Goal: Information Seeking & Learning: Learn about a topic

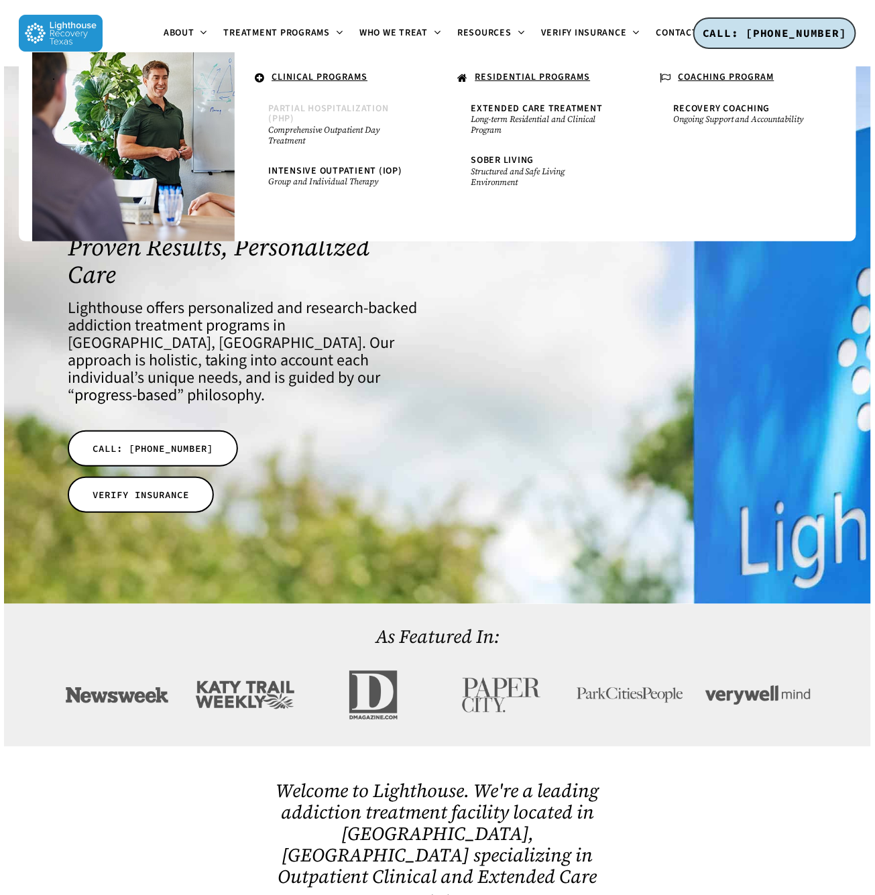
click at [307, 120] on link "Partial Hospitalization (PHP) Comprehensive Outpatient Day Treatment" at bounding box center [336, 125] width 149 height 56
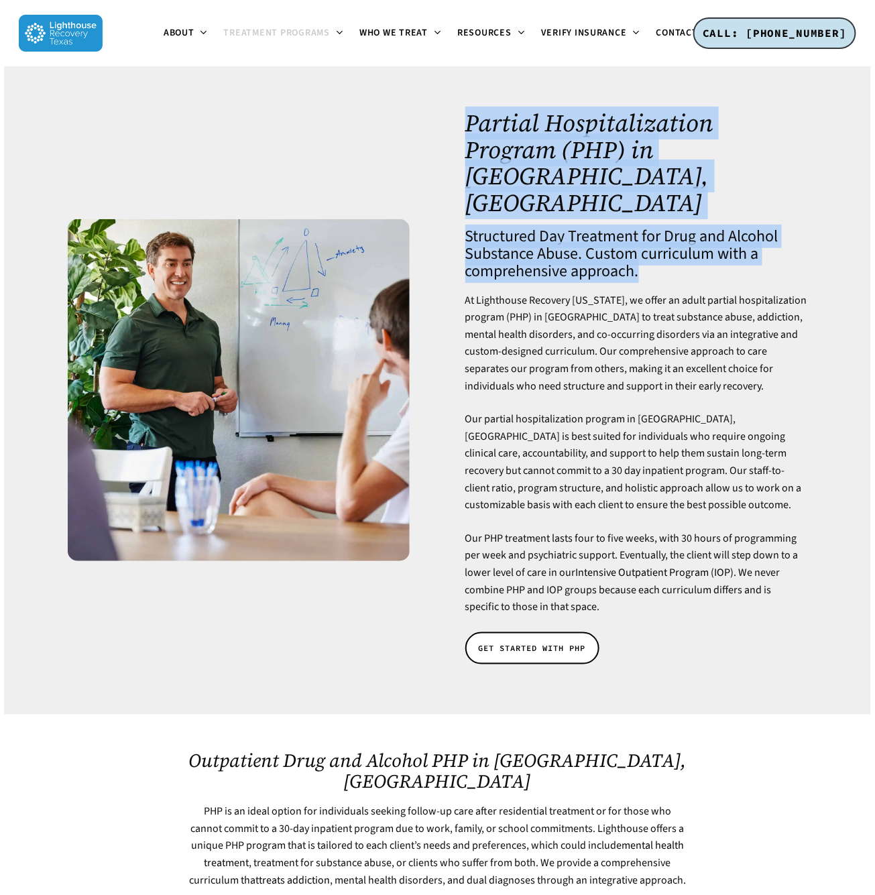
drag, startPoint x: 645, startPoint y: 221, endPoint x: 472, endPoint y: 119, distance: 200.5
click at [472, 119] on div "Partial Hospitalization Program (PHP) in Dallas, TX Structured Day Treatment fo…" at bounding box center [636, 390] width 342 height 561
click at [472, 119] on h1 "Partial Hospitalization Program (PHP) in Dallas, TX" at bounding box center [636, 163] width 342 height 106
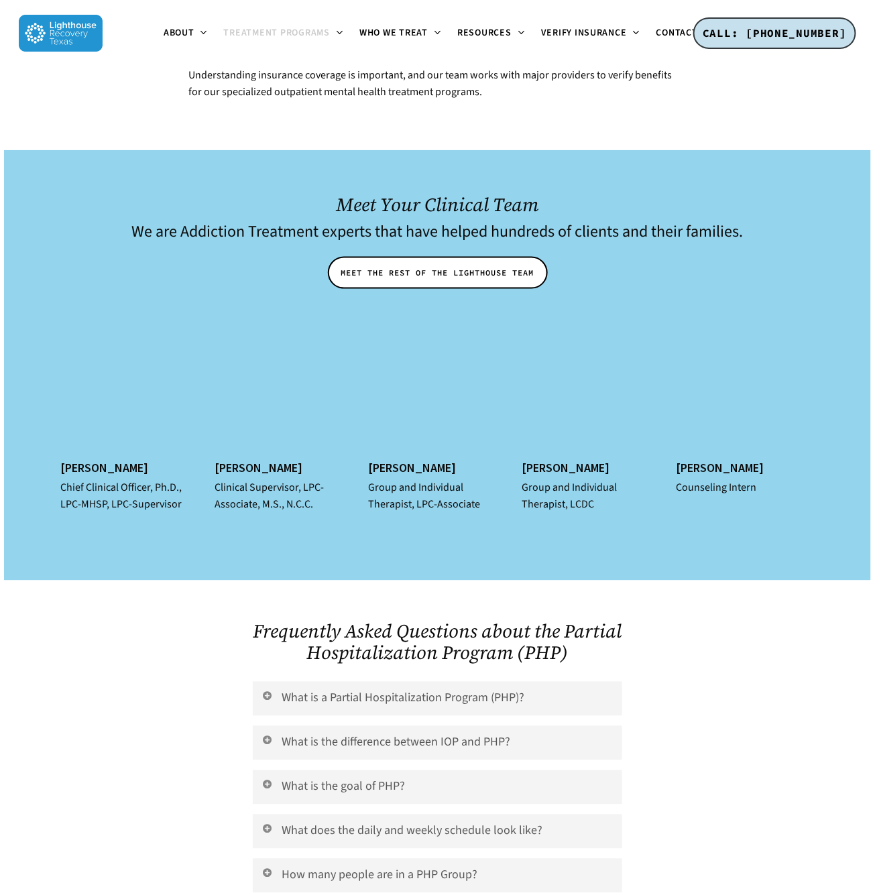
scroll to position [4919, 0]
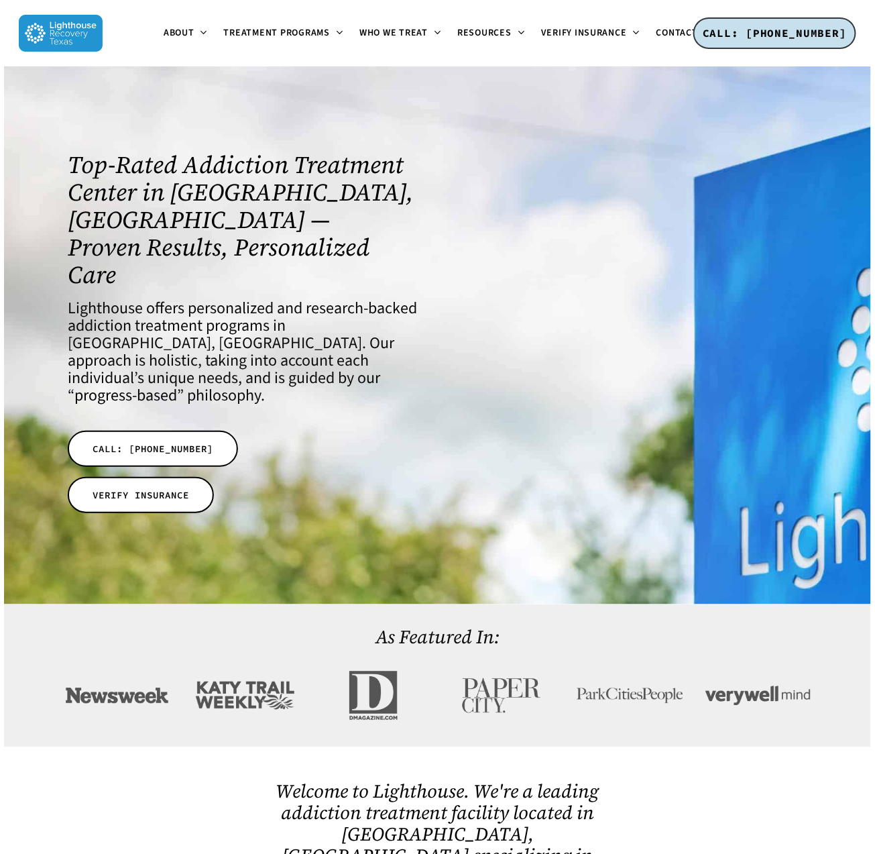
click at [783, 626] on h2 "As Featured In:" at bounding box center [437, 636] width 755 height 21
